Goal: Task Accomplishment & Management: Manage account settings

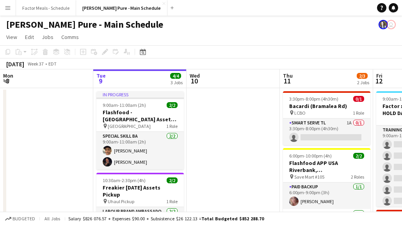
scroll to position [0, 270]
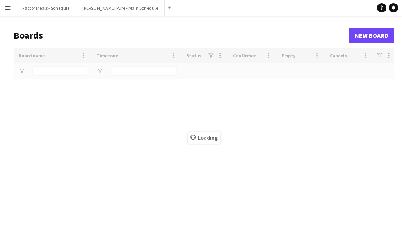
scroll to position [4, 0]
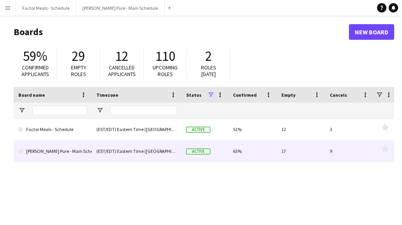
click at [51, 156] on link "[PERSON_NAME] Pure - Main Schedule" at bounding box center [52, 152] width 69 height 22
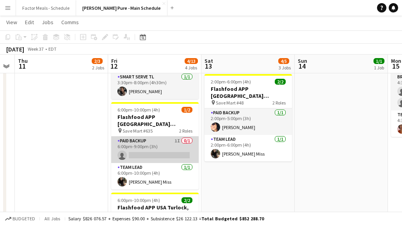
click at [147, 137] on app-card-role "Paid Backup 1I 0/1 6:00pm-9:00pm (3h) single-neutral-actions" at bounding box center [155, 150] width 88 height 27
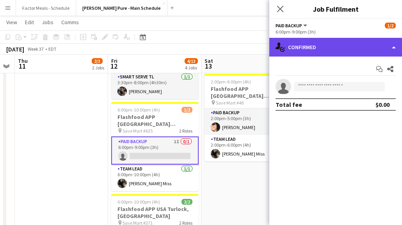
click at [313, 45] on div "single-neutral-actions-check-2 Confirmed" at bounding box center [336, 47] width 133 height 19
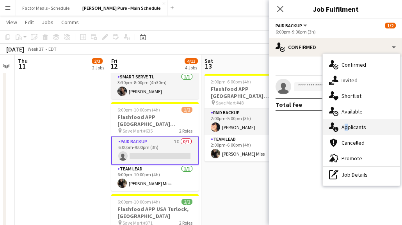
click at [345, 124] on span "Applicants" at bounding box center [354, 127] width 25 height 7
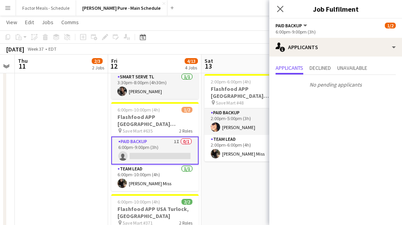
click at [283, 10] on icon "Close pop-in" at bounding box center [280, 9] width 6 height 6
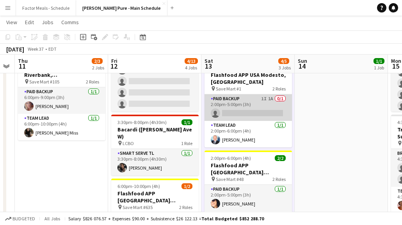
click at [240, 101] on app-card-role "Paid Backup 1I 1A 0/1 2:00pm-5:00pm (3h) single-neutral-actions" at bounding box center [249, 108] width 88 height 27
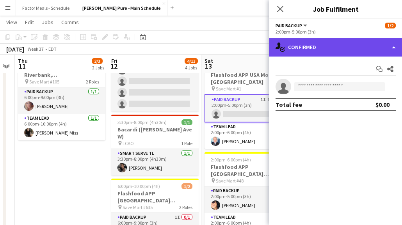
click at [327, 52] on div "single-neutral-actions-check-2 Confirmed" at bounding box center [336, 47] width 133 height 19
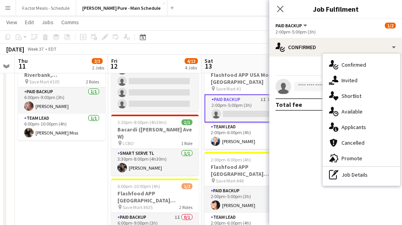
click at [354, 127] on span "Applicants" at bounding box center [354, 127] width 25 height 7
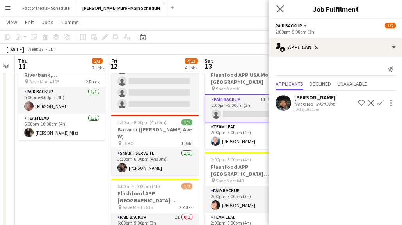
click at [284, 13] on app-icon "Close pop-in" at bounding box center [280, 9] width 11 height 11
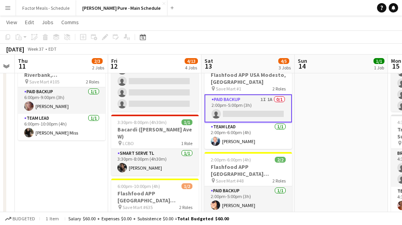
click at [245, 30] on app-page-menu "View Day view expanded Day view collapsed Month view Date picker Jump to [DATE]…" at bounding box center [201, 23] width 402 height 15
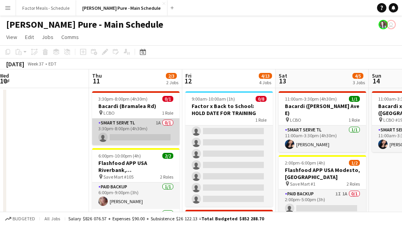
click at [146, 132] on app-card-role "Smart Serve TL 1A 0/1 3:30pm-8:00pm (4h30m) single-neutral-actions" at bounding box center [136, 132] width 88 height 27
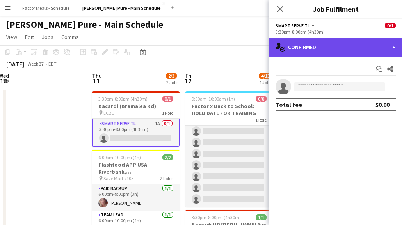
click at [311, 50] on div "single-neutral-actions-check-2 Confirmed" at bounding box center [336, 47] width 133 height 19
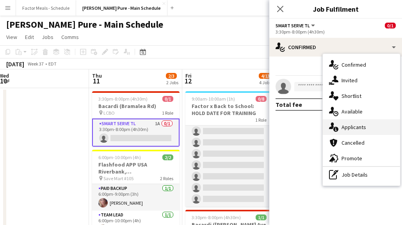
click at [341, 130] on div "single-neutral-actions-information Applicants" at bounding box center [361, 128] width 77 height 16
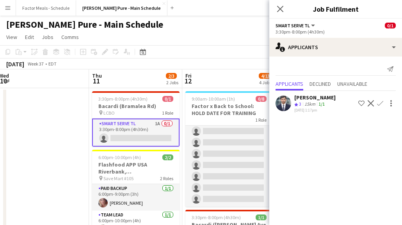
click at [285, 9] on div "Close pop-in" at bounding box center [281, 9] width 22 height 18
click at [277, 8] on icon "Close pop-in" at bounding box center [280, 8] width 7 height 7
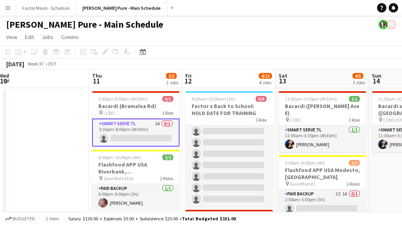
click at [180, 38] on app-page-menu "View Day view expanded Day view collapsed Month view Date picker Jump to [DATE]…" at bounding box center [201, 37] width 402 height 15
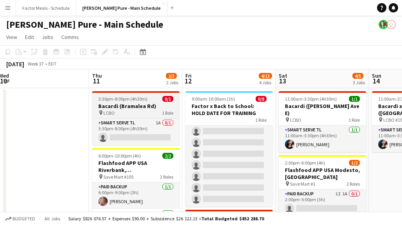
click at [127, 105] on h3 "Bacardi (Bramalea Rd)" at bounding box center [136, 106] width 88 height 7
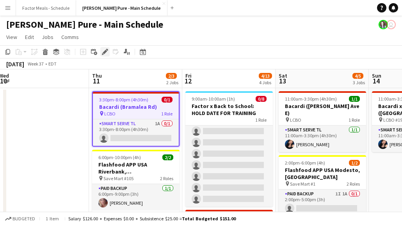
click at [104, 56] on div "Edit" at bounding box center [104, 51] width 9 height 9
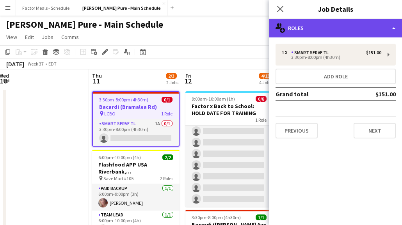
click at [308, 33] on div "multiple-users-add Roles" at bounding box center [336, 28] width 133 height 19
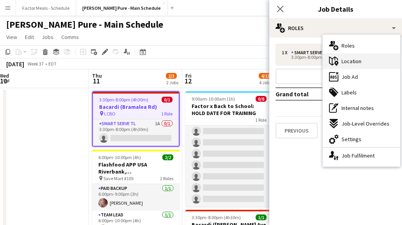
click at [350, 60] on span "Location" at bounding box center [352, 61] width 20 height 7
